Goal: Browse casually: Explore the website without a specific task or goal

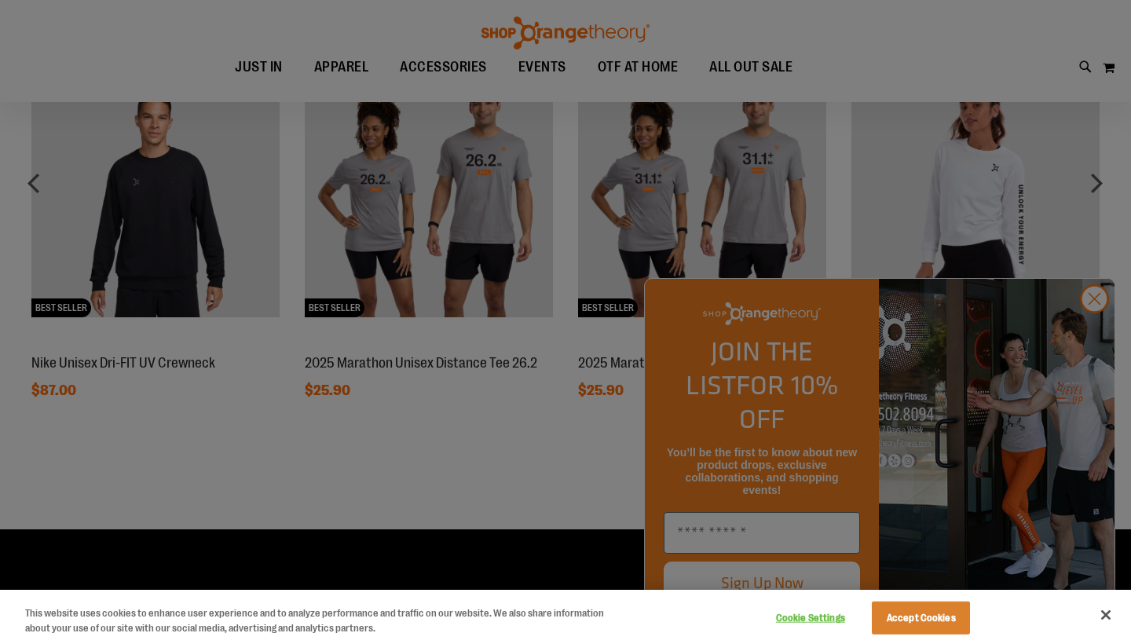
scroll to position [1303, 0]
click at [1086, 335] on div at bounding box center [565, 322] width 1131 height 644
click at [891, 618] on button "Accept Cookies" at bounding box center [921, 618] width 98 height 33
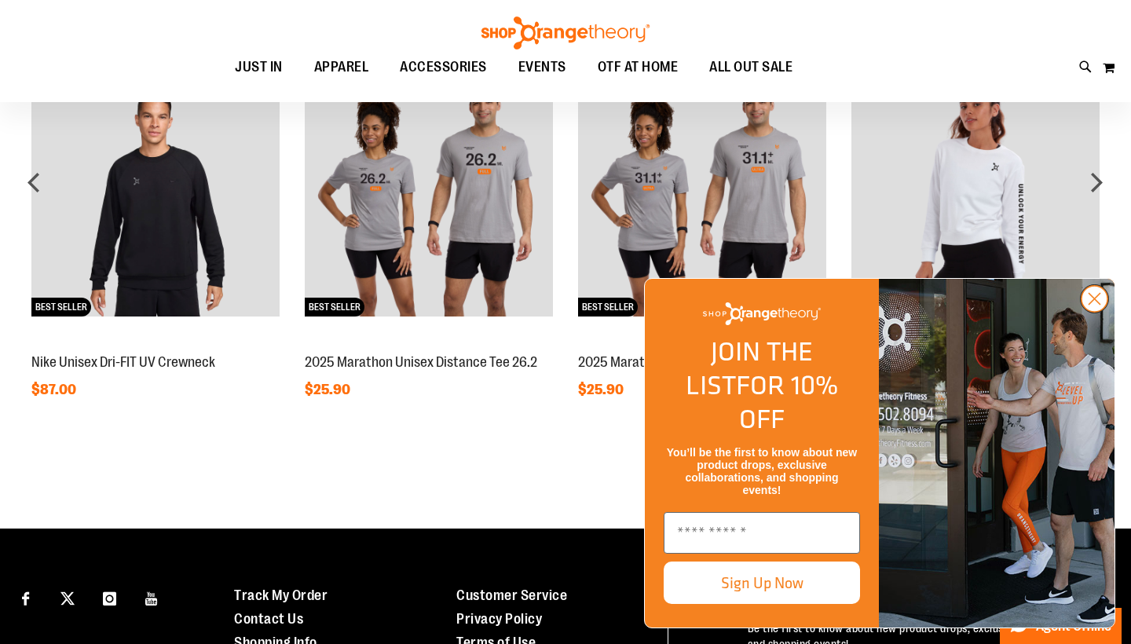
click at [1081, 313] on icon "Close dialog" at bounding box center [1094, 298] width 27 height 27
click at [1081, 331] on img "FLYOUT Form" at bounding box center [997, 453] width 236 height 349
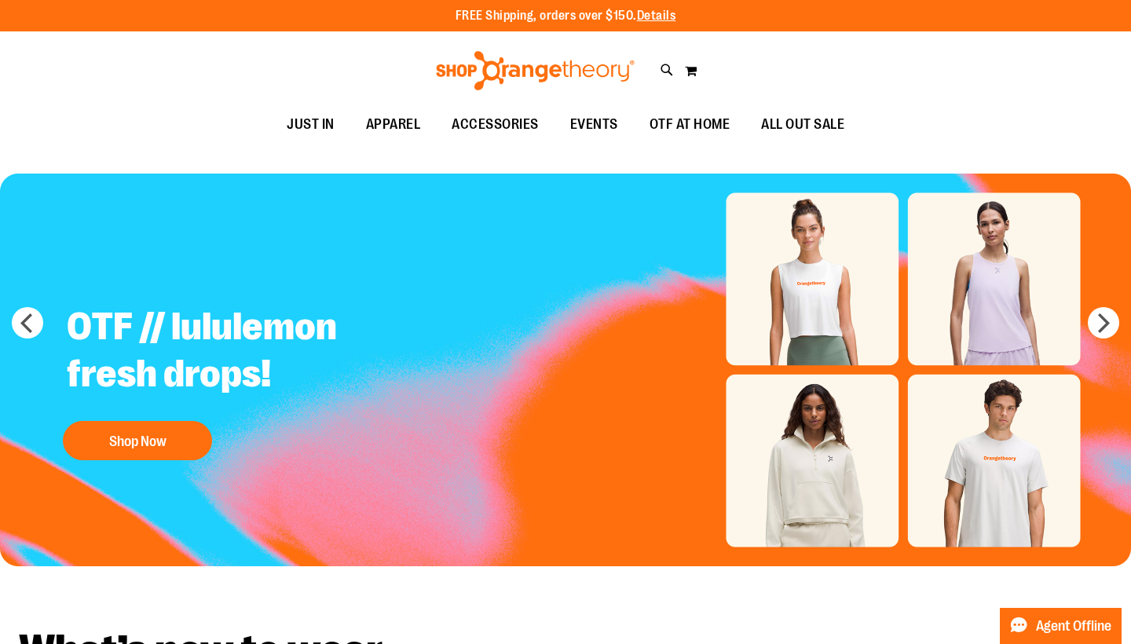
scroll to position [0, 0]
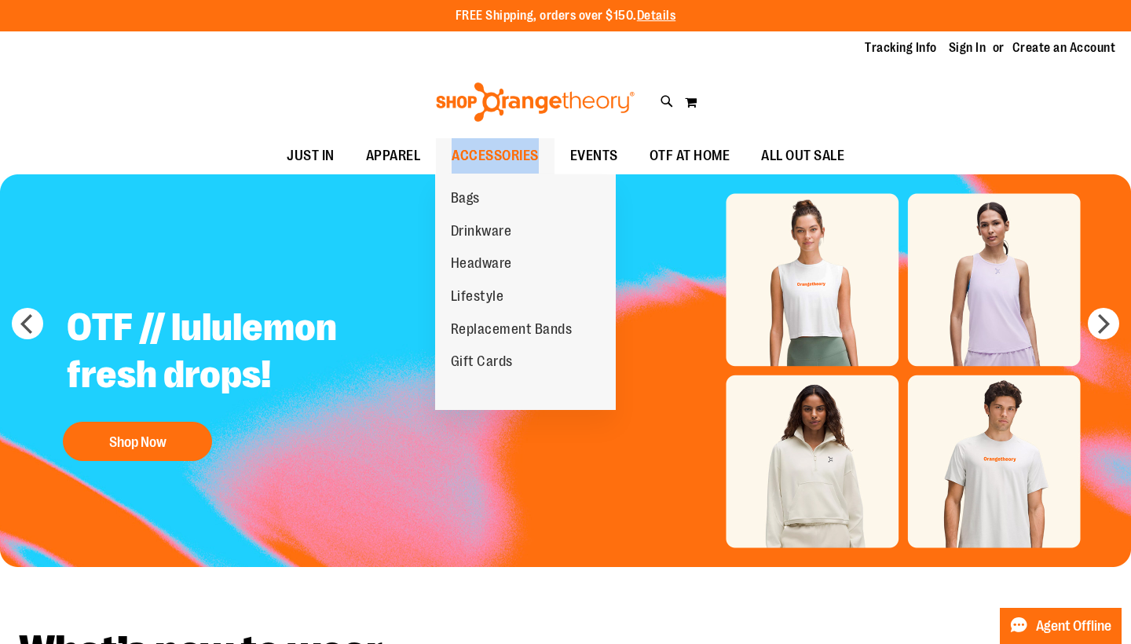
drag, startPoint x: 468, startPoint y: 234, endPoint x: 513, endPoint y: 163, distance: 83.7
click at [513, 163] on ul "JUST IN JUST IN Balanced Basics New for Women New for Men New Accessories New B…" at bounding box center [565, 156] width 1131 height 36
click at [499, 330] on span "Replacement Bands" at bounding box center [512, 331] width 122 height 20
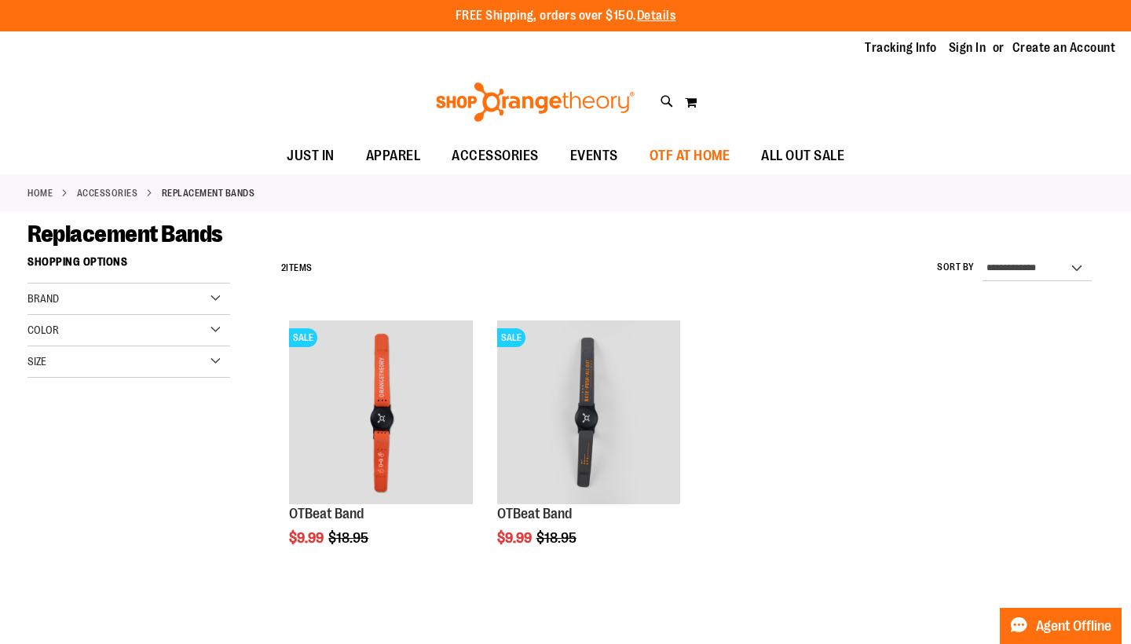
click at [700, 156] on span "OTF AT HOME" at bounding box center [690, 155] width 81 height 35
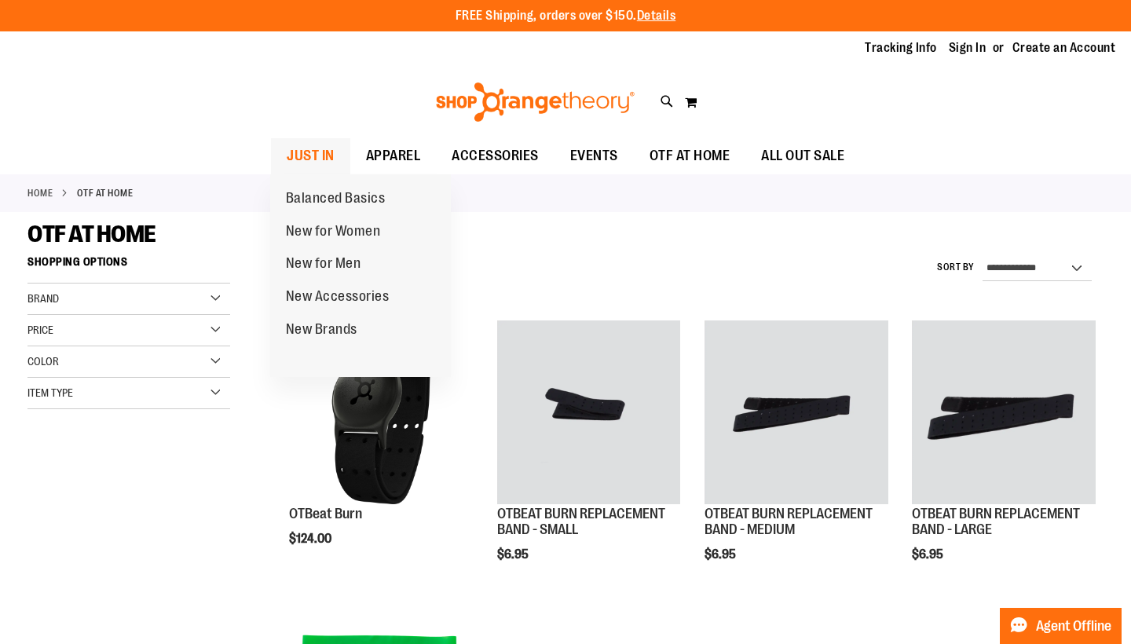
click at [314, 152] on span "JUST IN" at bounding box center [311, 155] width 48 height 35
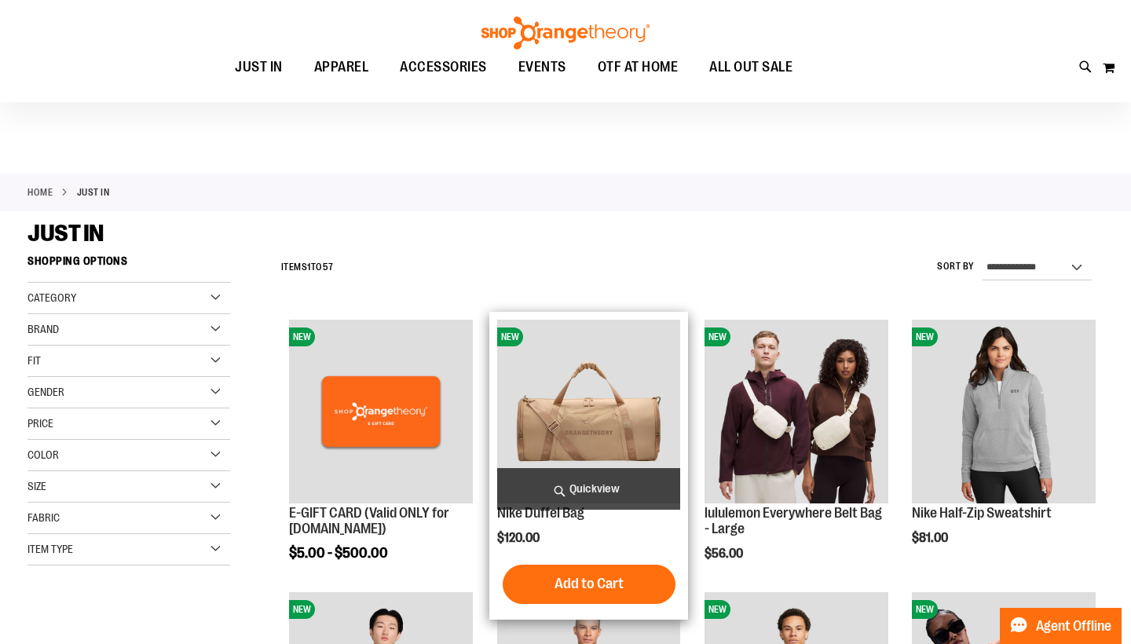
scroll to position [-1, 0]
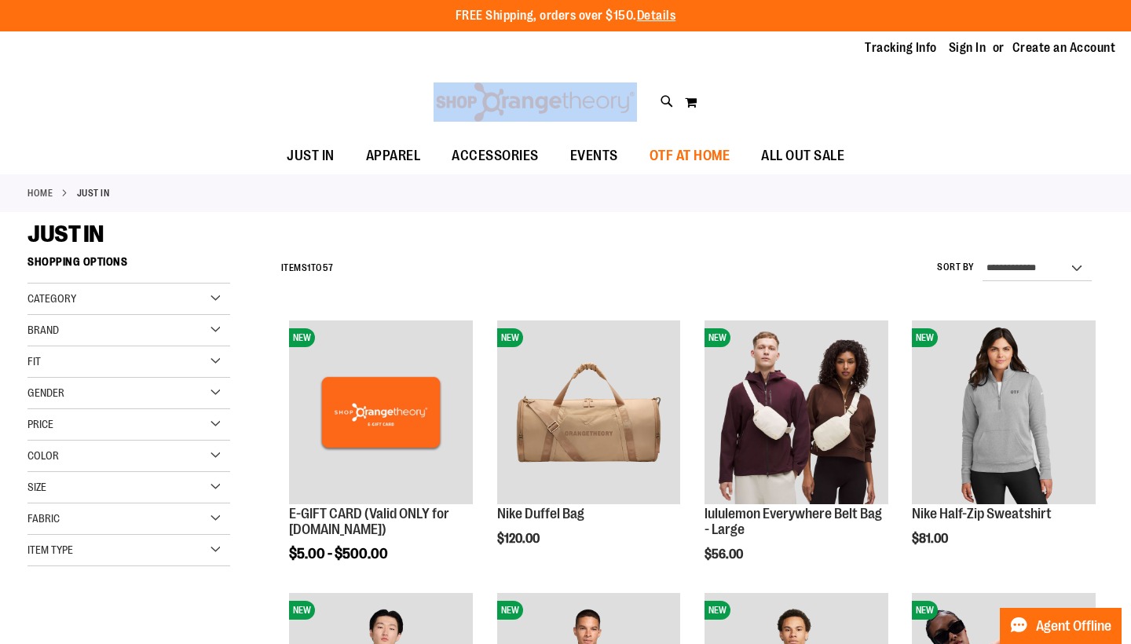
drag, startPoint x: 675, startPoint y: 75, endPoint x: 694, endPoint y: 141, distance: 67.6
click at [683, 130] on div "Toggle Nav Search Popular Suggestions Advanced Search" at bounding box center [565, 102] width 1131 height 72
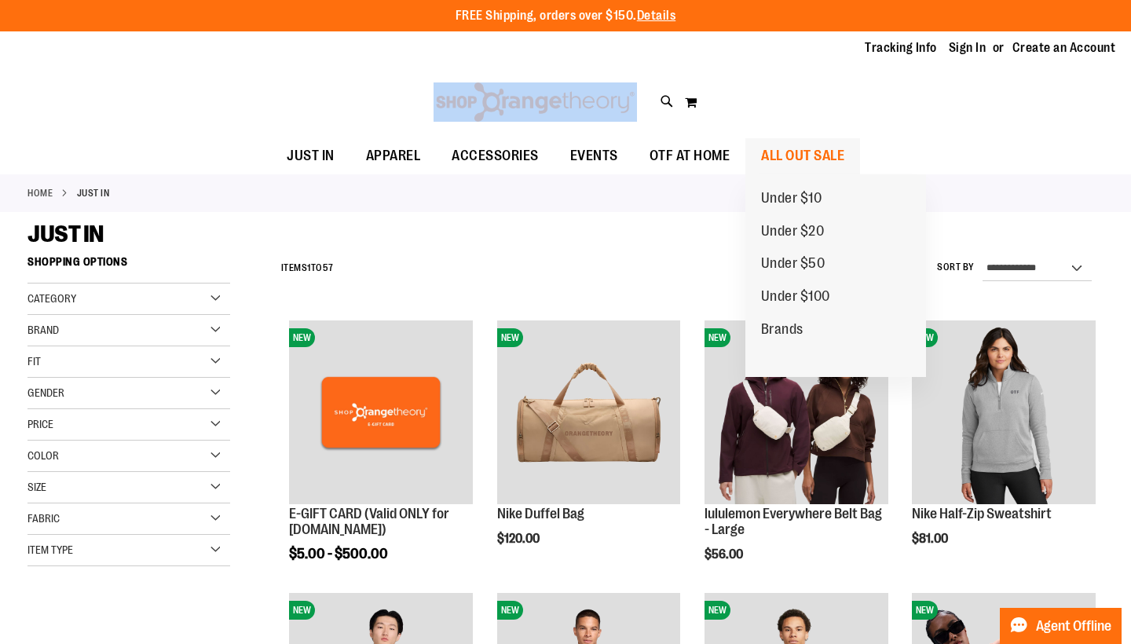
click at [761, 155] on span "ALL OUT SALE" at bounding box center [802, 155] width 83 height 35
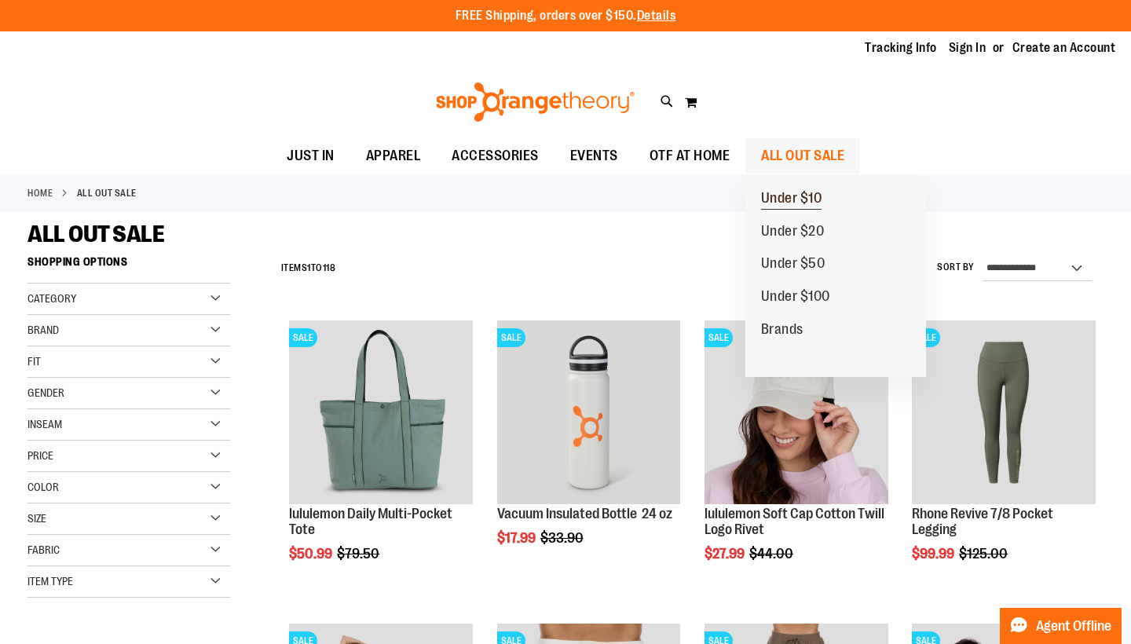
click at [796, 206] on span "Under $10" at bounding box center [791, 200] width 61 height 20
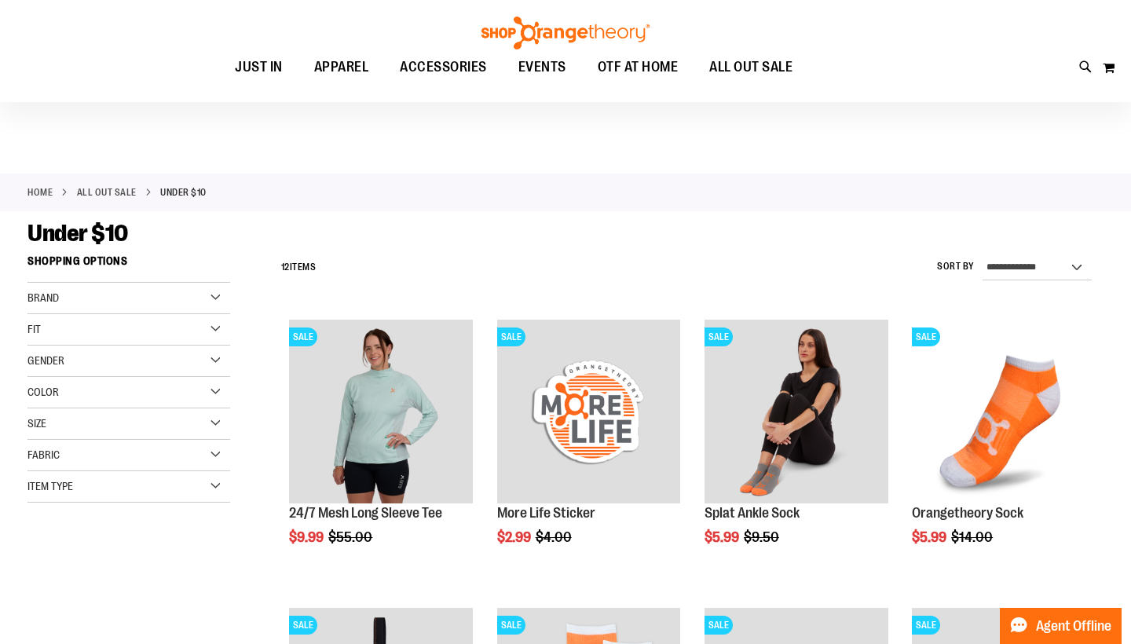
scroll to position [71, 0]
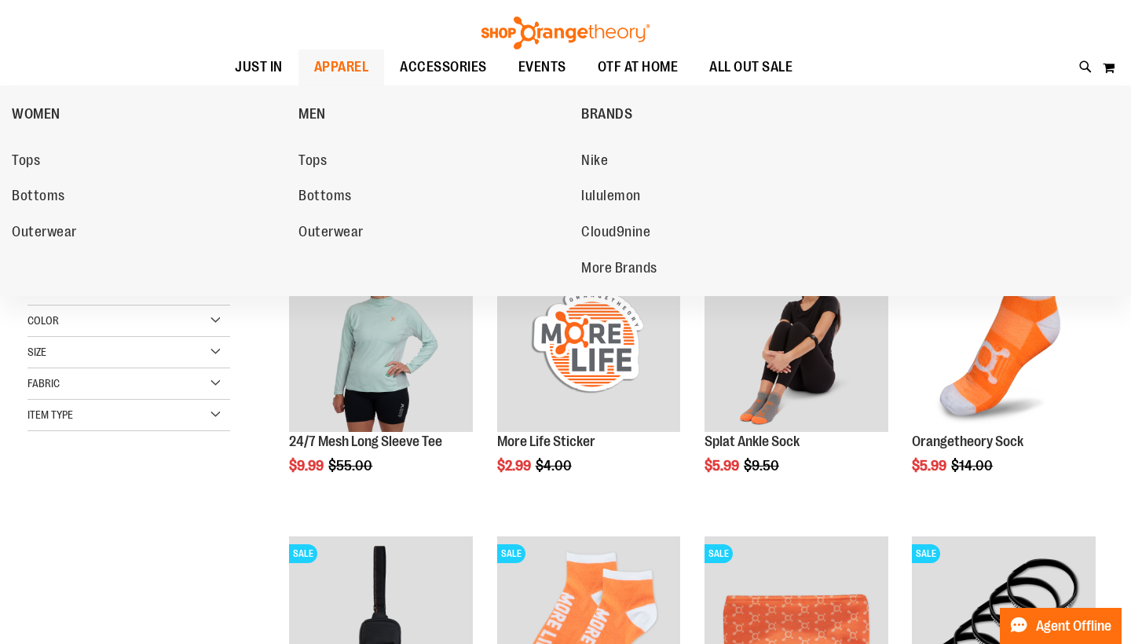
click at [305, 83] on link "APPAREL" at bounding box center [341, 67] width 86 height 36
